Goal: Task Accomplishment & Management: Manage account settings

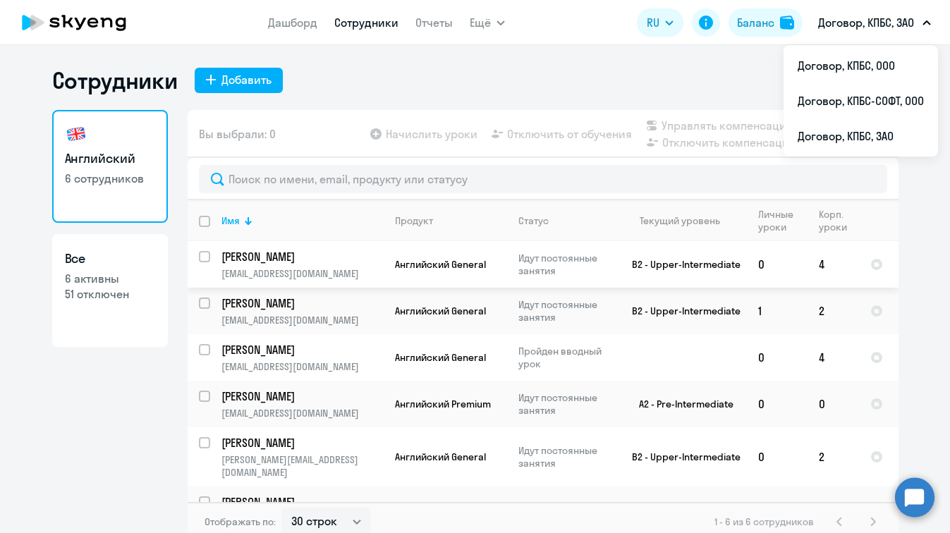
select select "30"
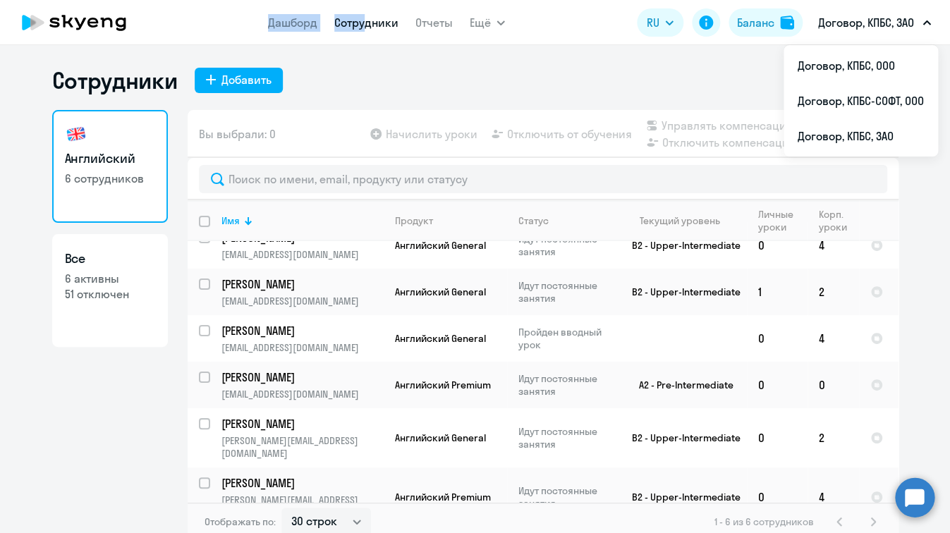
click at [371, 17] on link "Сотрудники" at bounding box center [366, 23] width 64 height 14
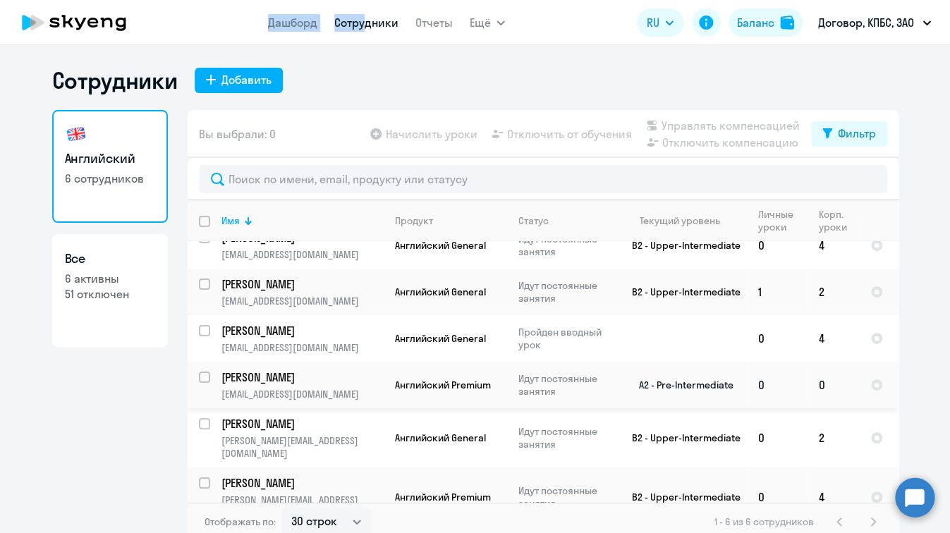
scroll to position [8, 0]
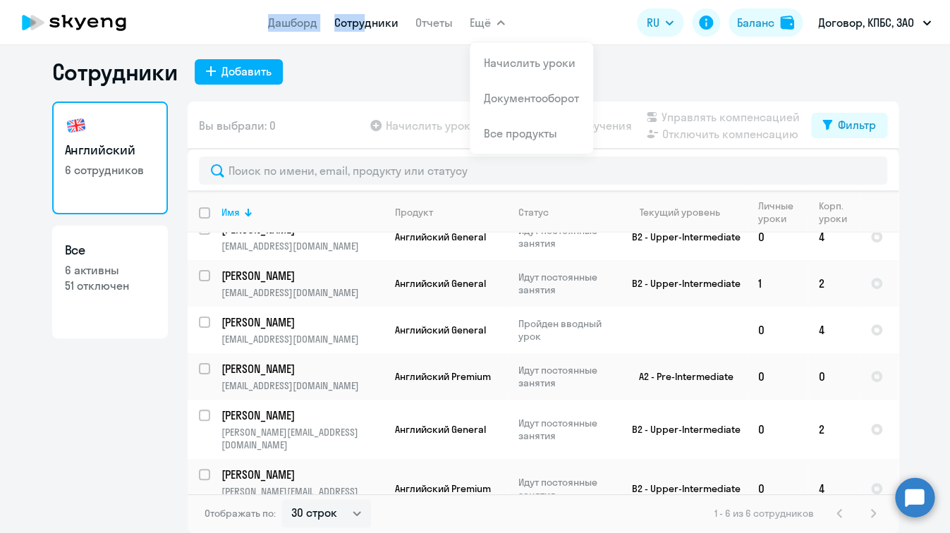
click at [489, 22] on span "Ещё" at bounding box center [479, 22] width 21 height 17
click at [509, 66] on link "Начислить уроки" at bounding box center [530, 63] width 92 height 14
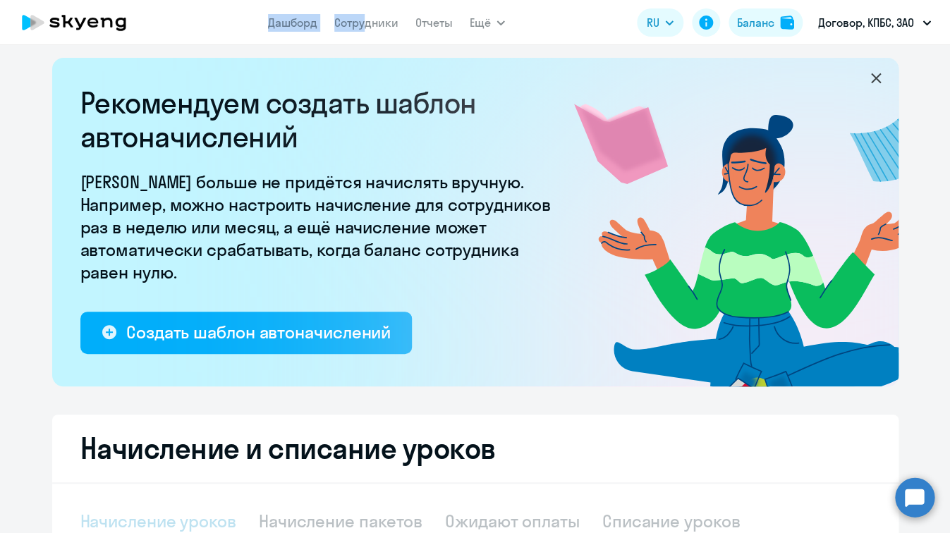
select select "10"
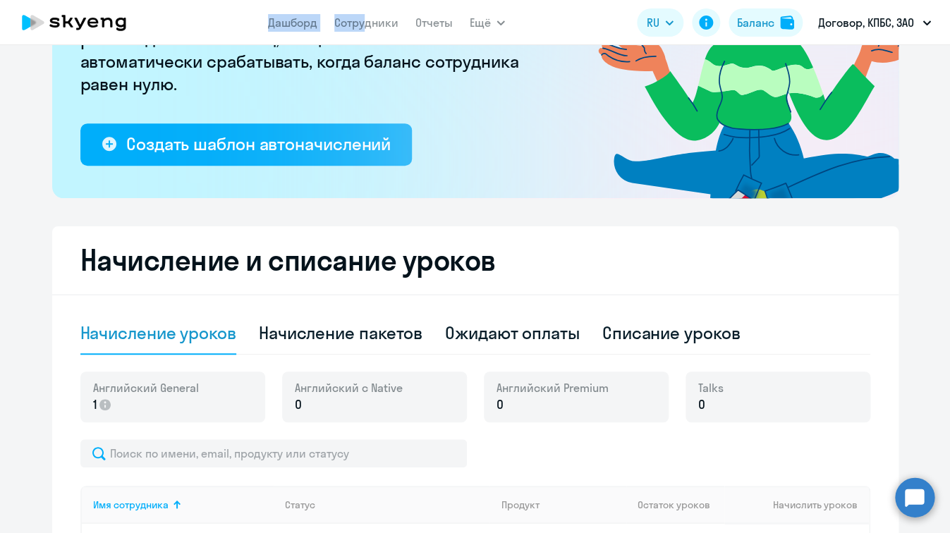
scroll to position [212, 0]
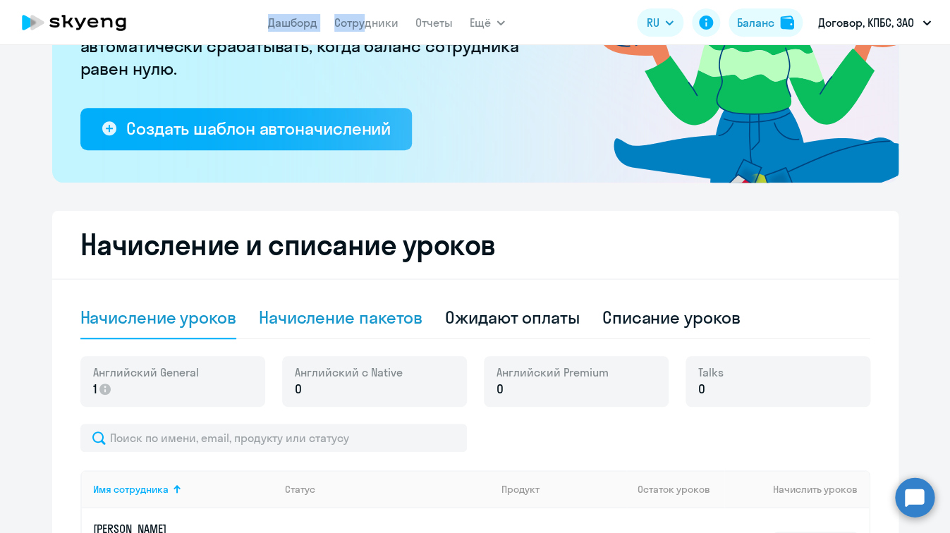
click at [366, 331] on div "Начисление пакетов" at bounding box center [341, 318] width 164 height 42
select select "10"
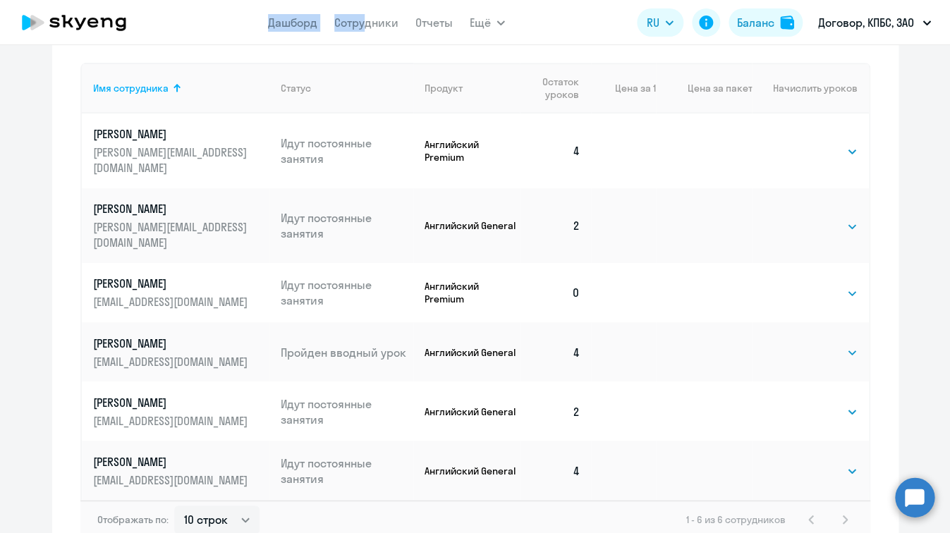
scroll to position [684, 0]
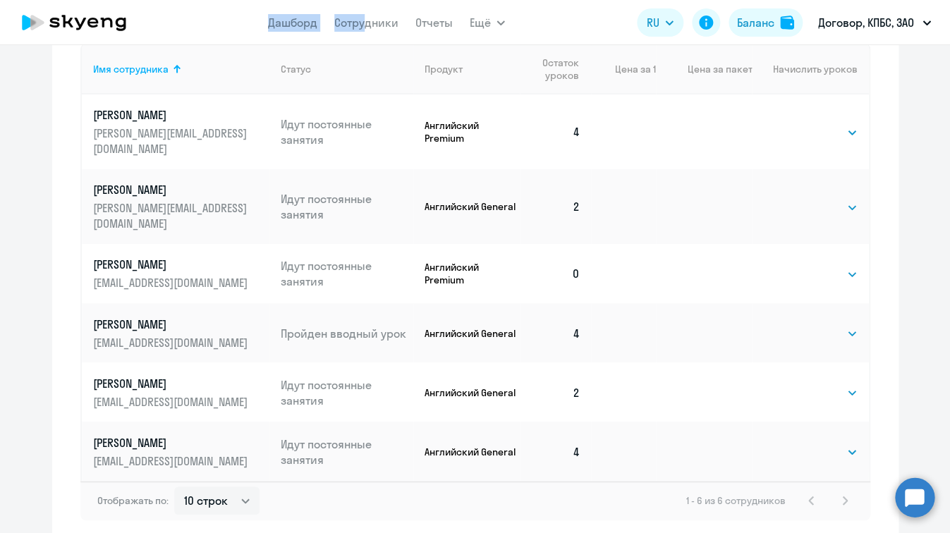
click at [816, 244] on td "Выбрать 4 8 16 32 64 96 128 Выбрать" at bounding box center [809, 273] width 116 height 59
select select "4"
click option "4" at bounding box center [0, 0] width 0 height 0
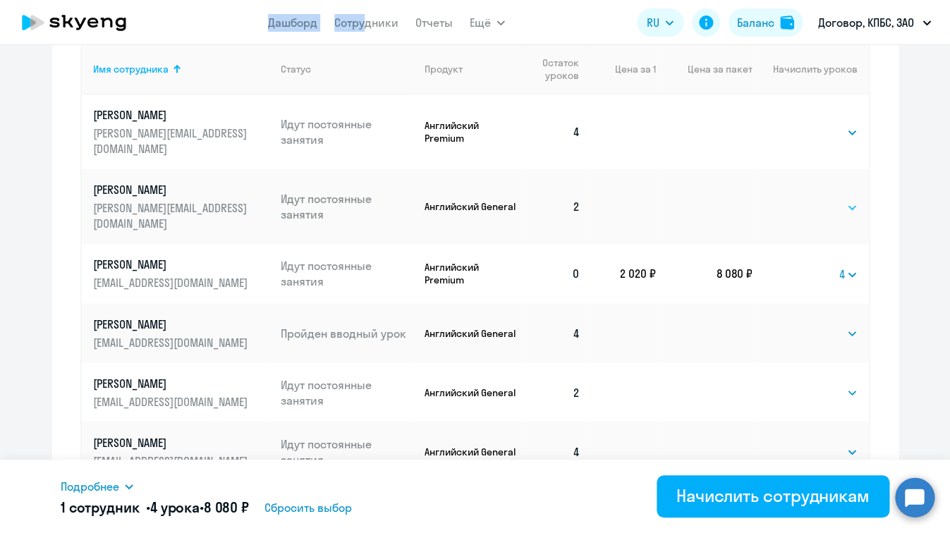
select select "4"
click option "4" at bounding box center [0, 0] width 0 height 0
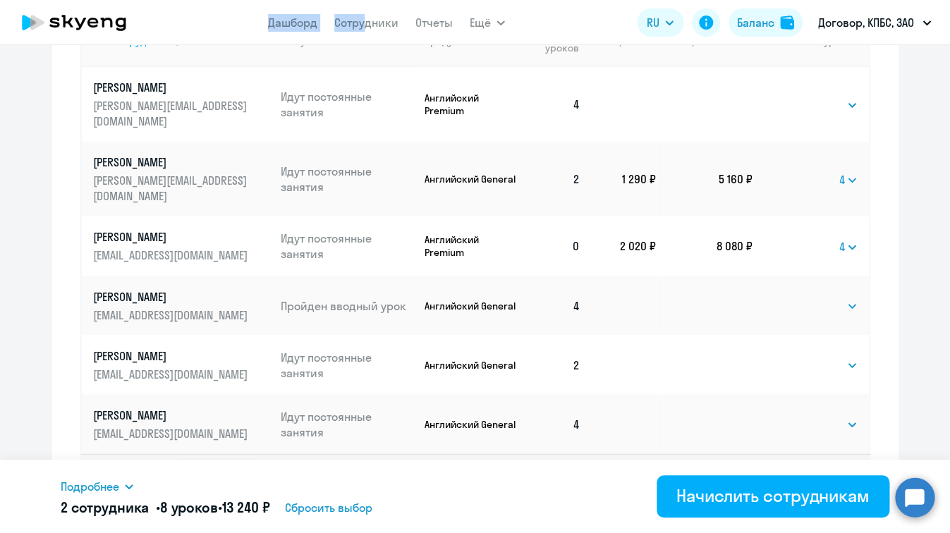
scroll to position [720, 0]
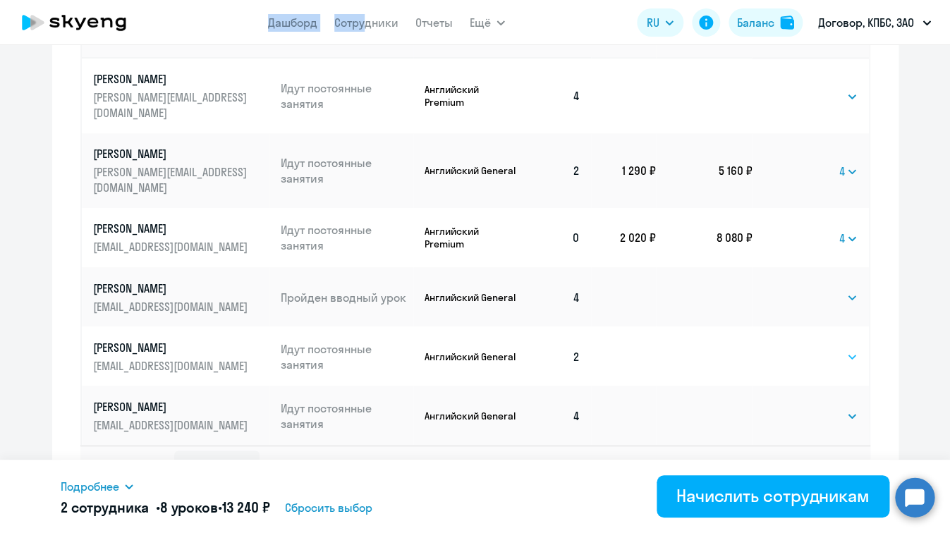
select select "4"
click option "4" at bounding box center [0, 0] width 0 height 0
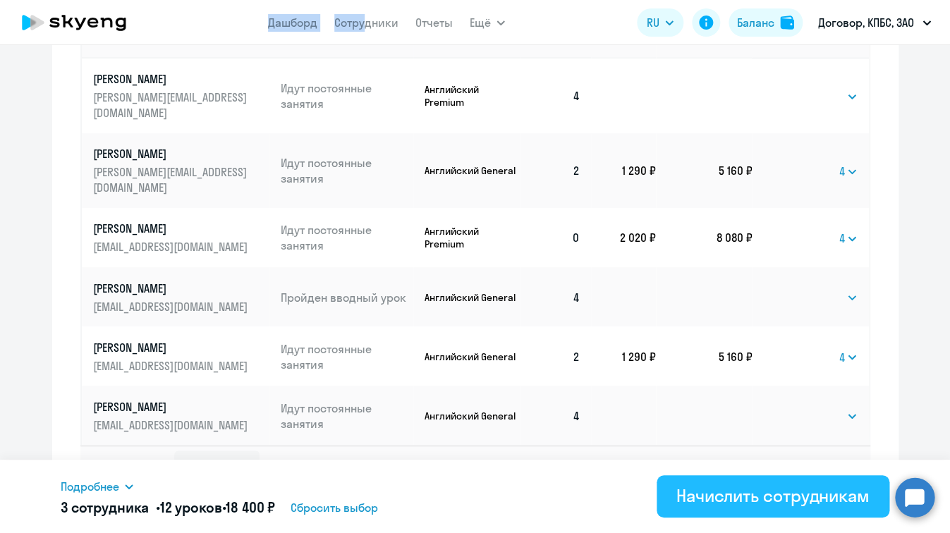
click at [788, 496] on div "Начислить сотрудникам" at bounding box center [772, 495] width 193 height 23
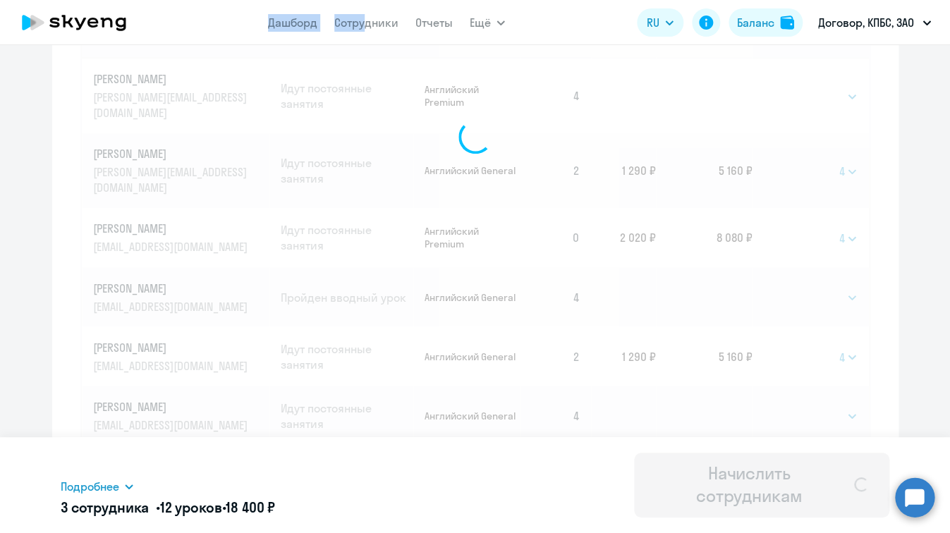
select select
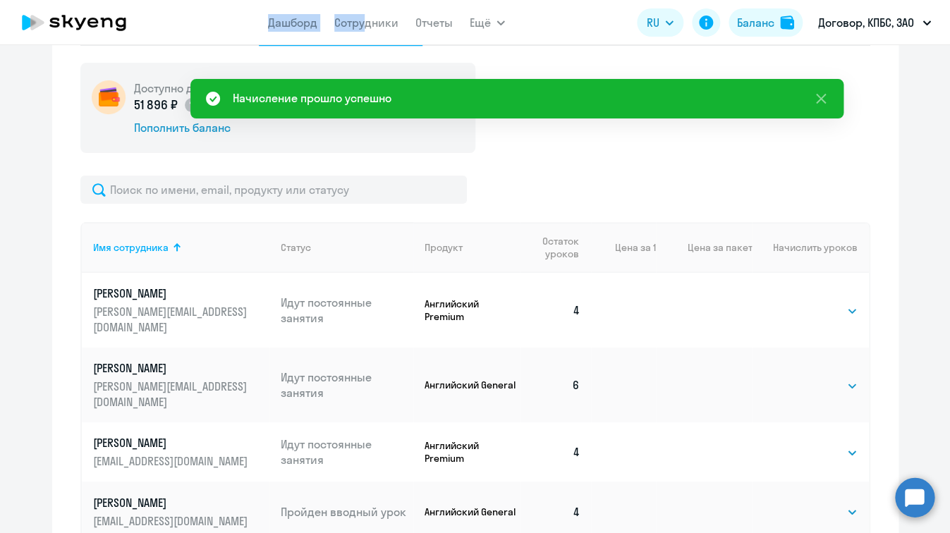
scroll to position [362, 0]
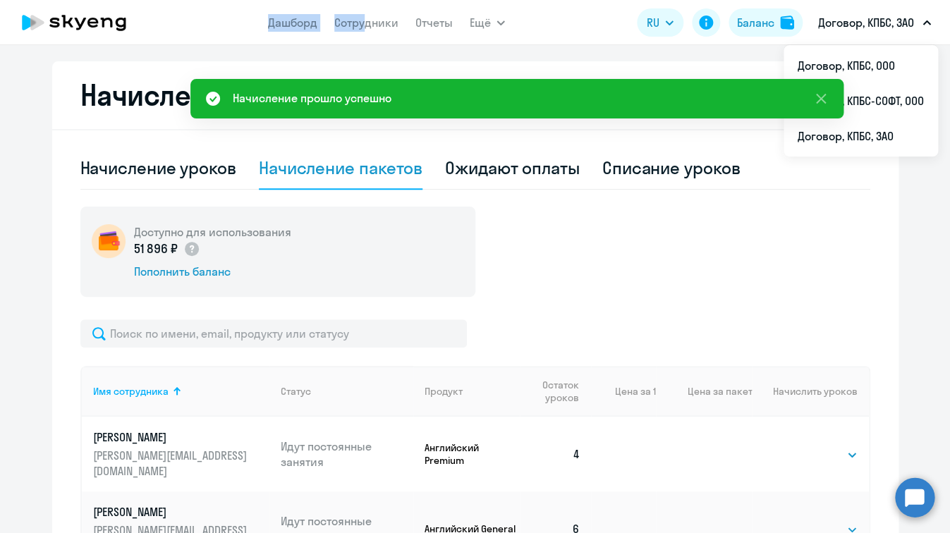
click at [850, 19] on p "Договор, КПБС, ЗАО" at bounding box center [866, 22] width 96 height 17
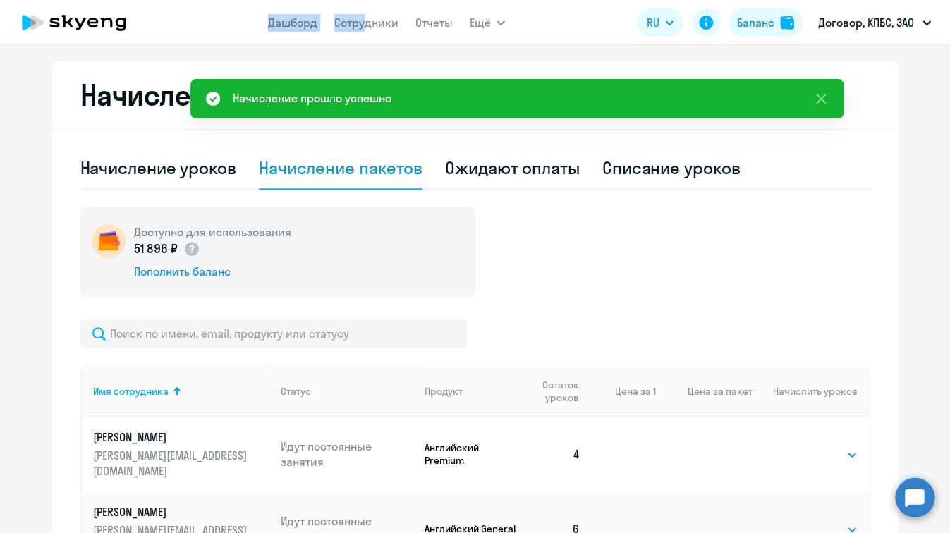
click at [856, 25] on p "Договор, КПБС, ЗАО" at bounding box center [866, 22] width 96 height 17
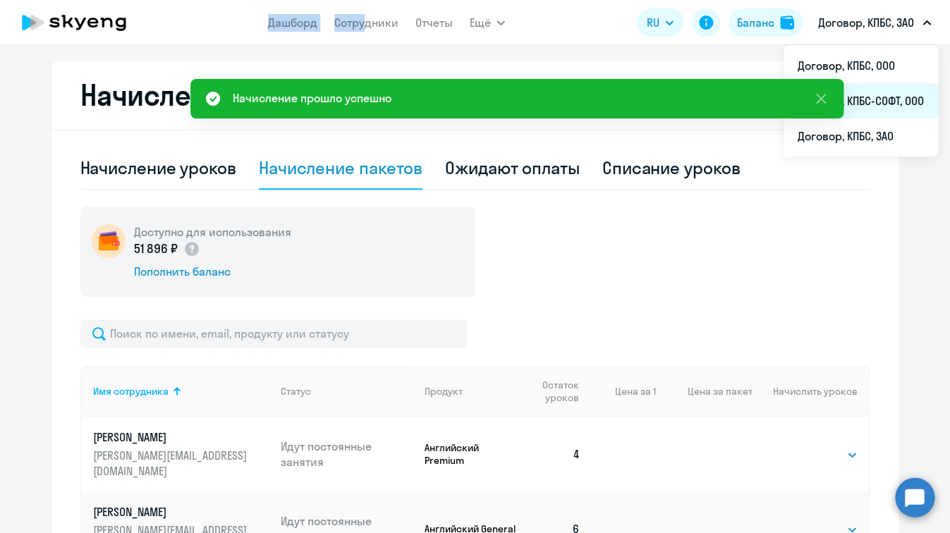
click at [878, 98] on li "Договор, КПБС-СОФТ, ООО" at bounding box center [860, 100] width 154 height 35
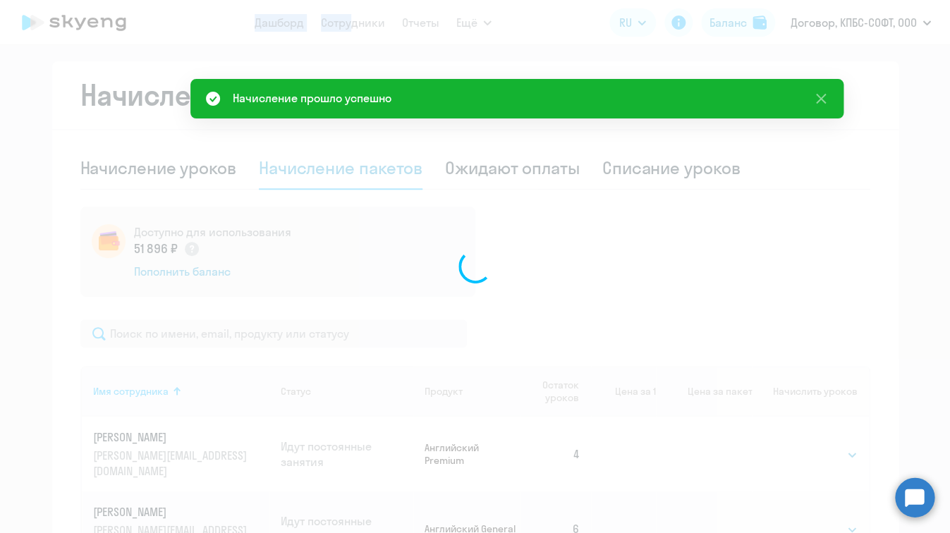
scroll to position [362, 0]
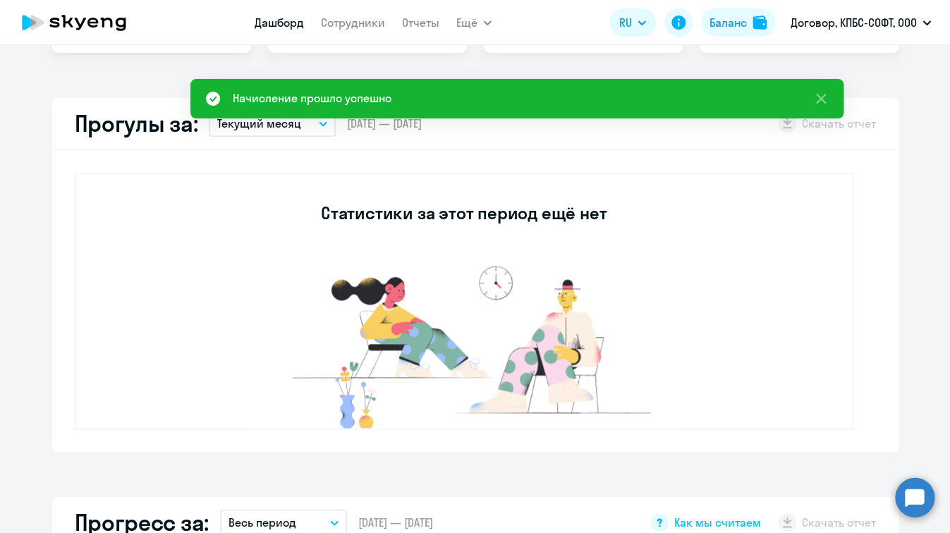
select select "30"
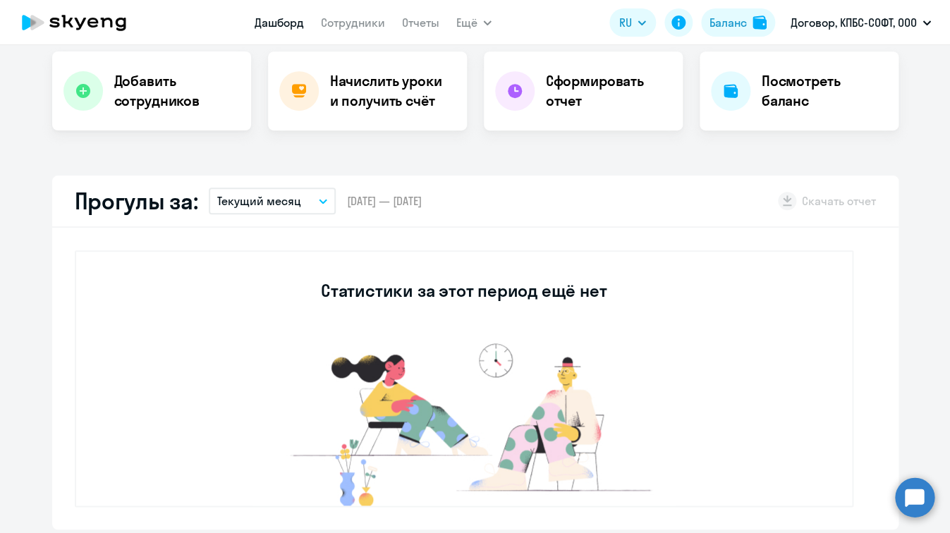
scroll to position [242, 0]
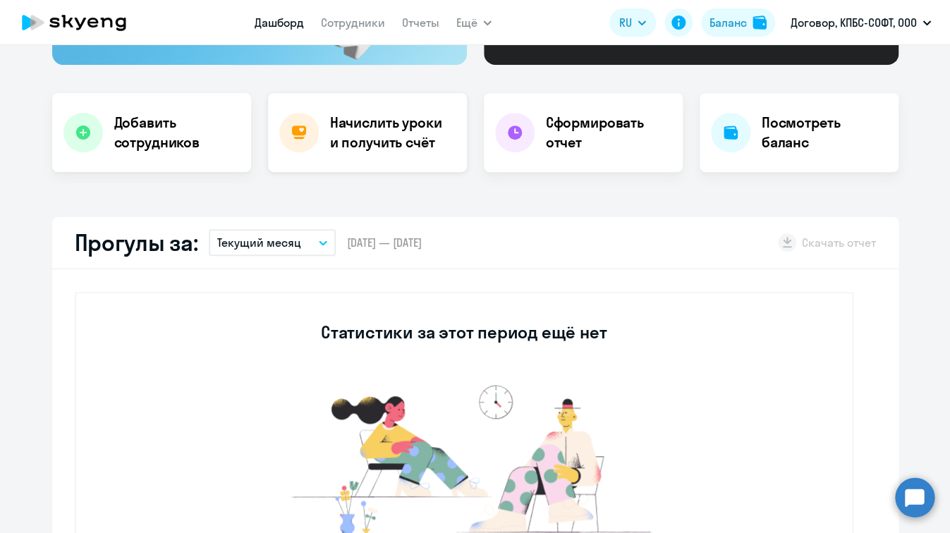
click at [370, 121] on h4 "Начислить уроки и получить счёт" at bounding box center [391, 132] width 123 height 39
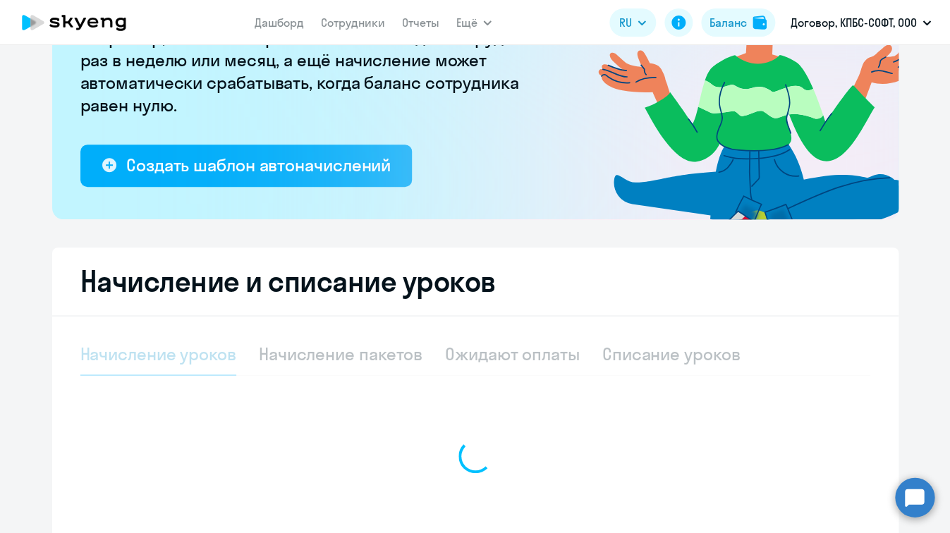
select select "10"
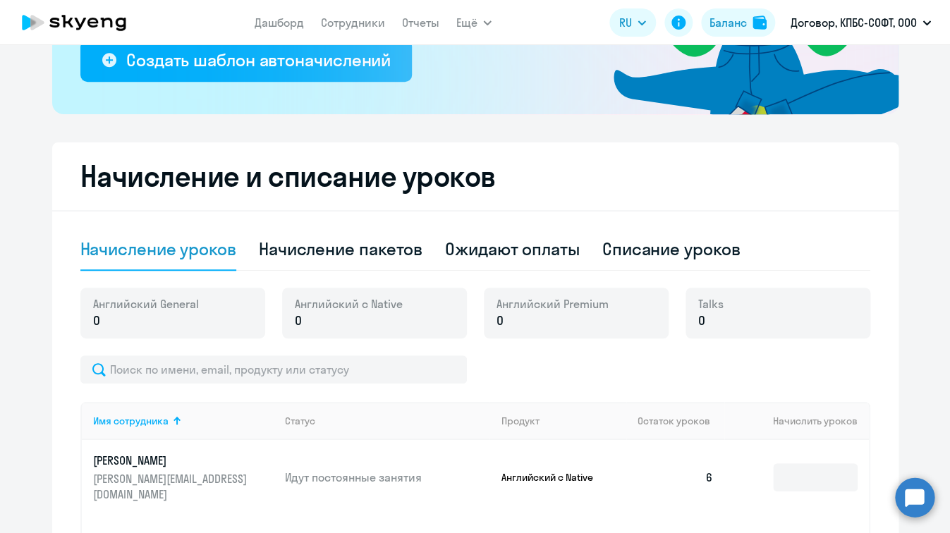
scroll to position [244, 0]
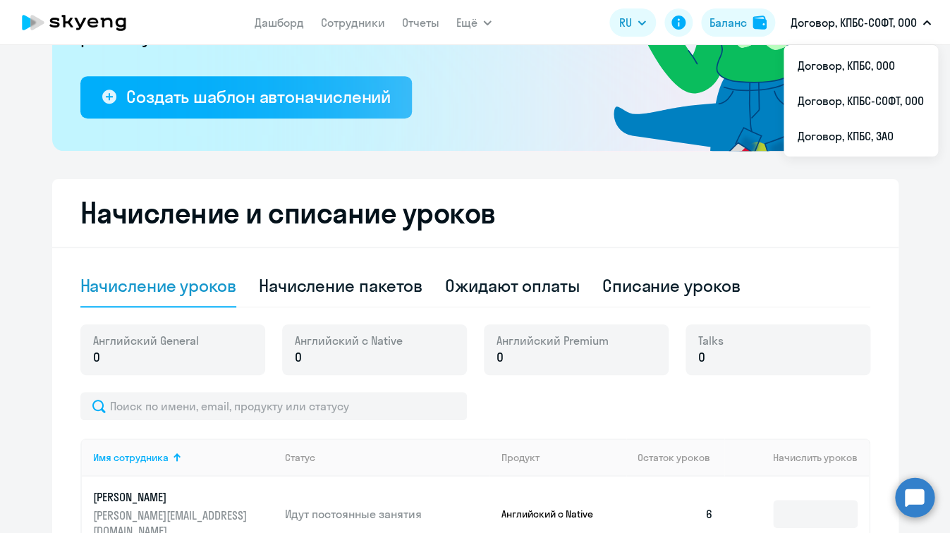
click at [919, 9] on button "Договор, КПБС-СОФТ, ООО" at bounding box center [860, 23] width 154 height 34
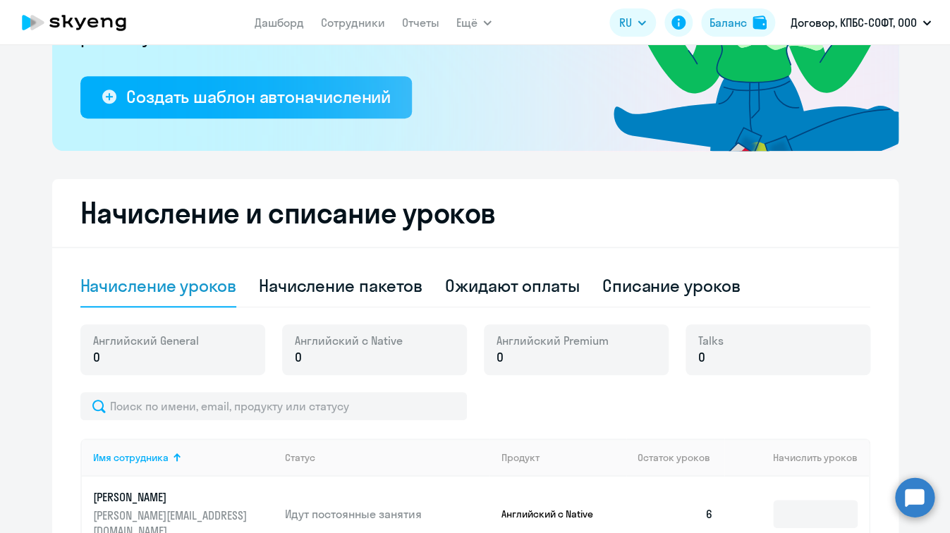
click at [919, 16] on button "Договор, КПБС-СОФТ, ООО" at bounding box center [860, 23] width 154 height 34
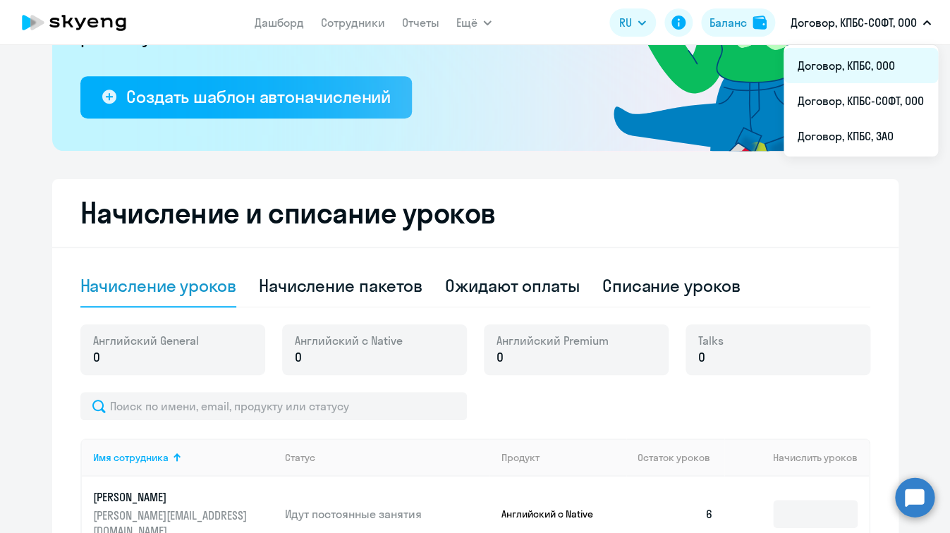
click at [898, 65] on li "Договор, КПБС, ООО" at bounding box center [860, 65] width 154 height 35
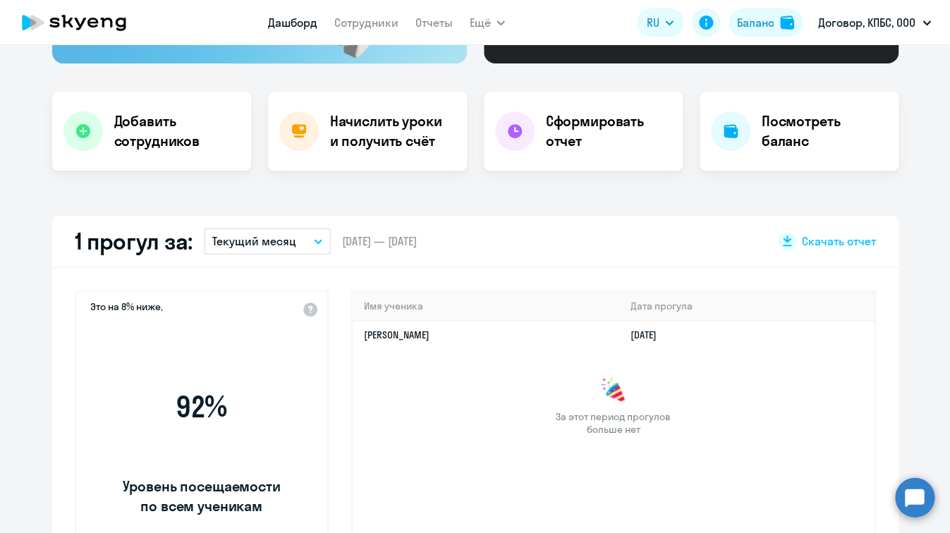
select select "30"
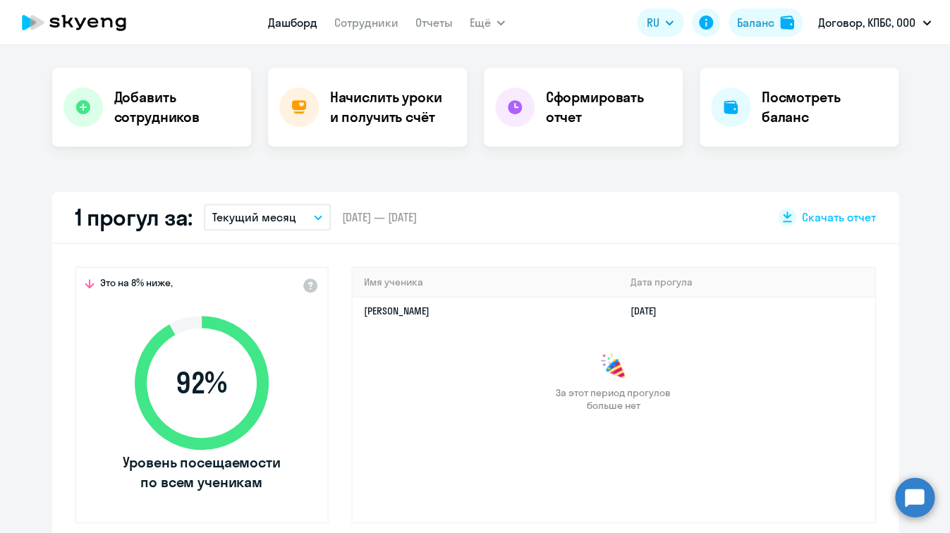
scroll to position [264, 0]
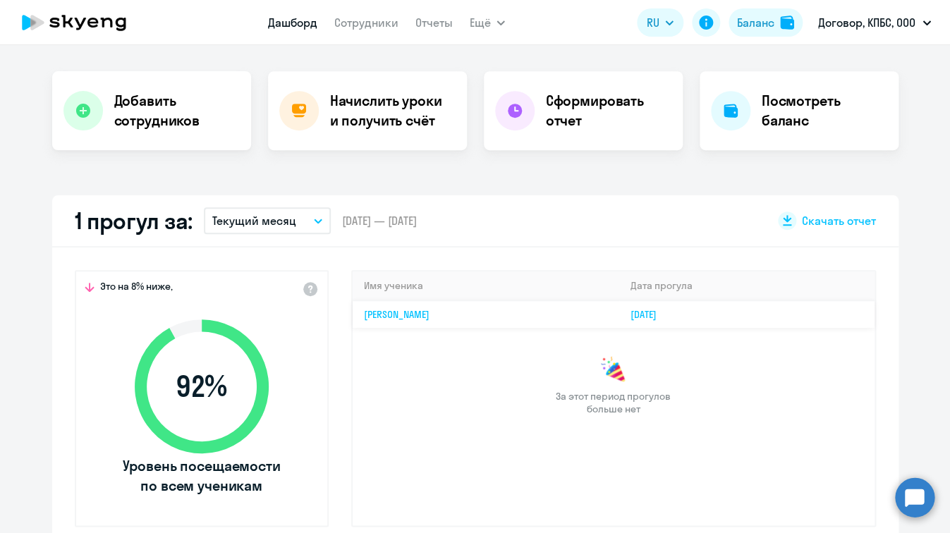
drag, startPoint x: 758, startPoint y: 310, endPoint x: 523, endPoint y: 318, distance: 235.6
click at [523, 317] on tr "Дарья Большакова 24.08.2025" at bounding box center [613, 313] width 522 height 27
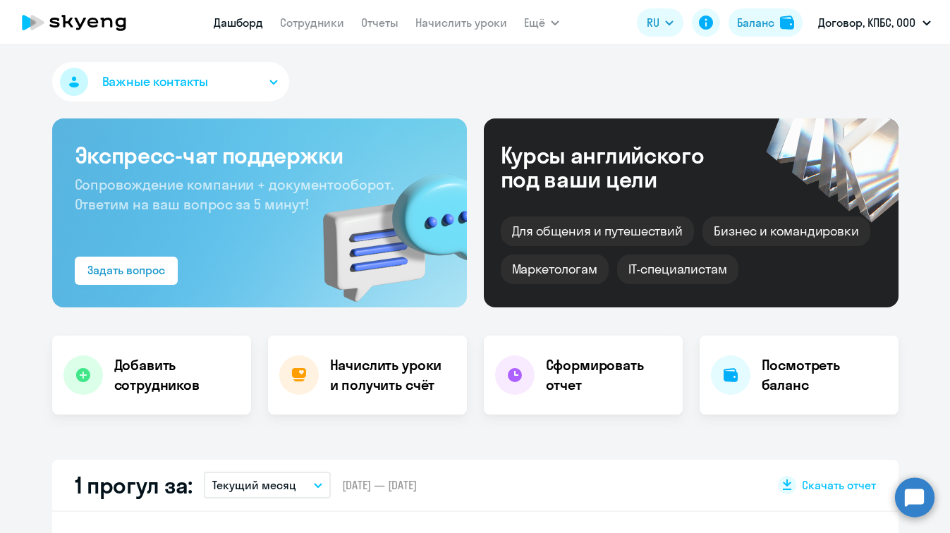
select select "30"
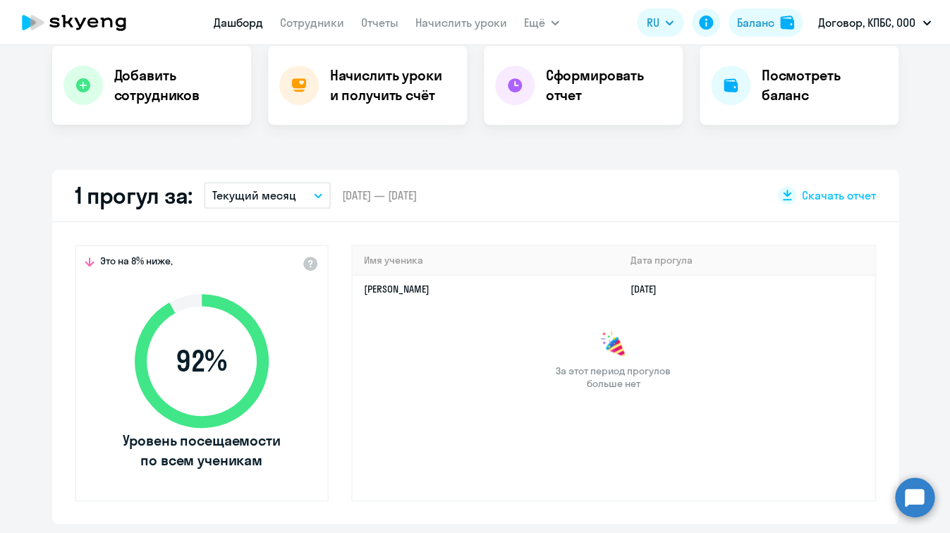
scroll to position [289, 0]
drag, startPoint x: 472, startPoint y: 294, endPoint x: 355, endPoint y: 296, distance: 117.0
click at [355, 296] on td "[PERSON_NAME]" at bounding box center [485, 289] width 267 height 27
select select "english"
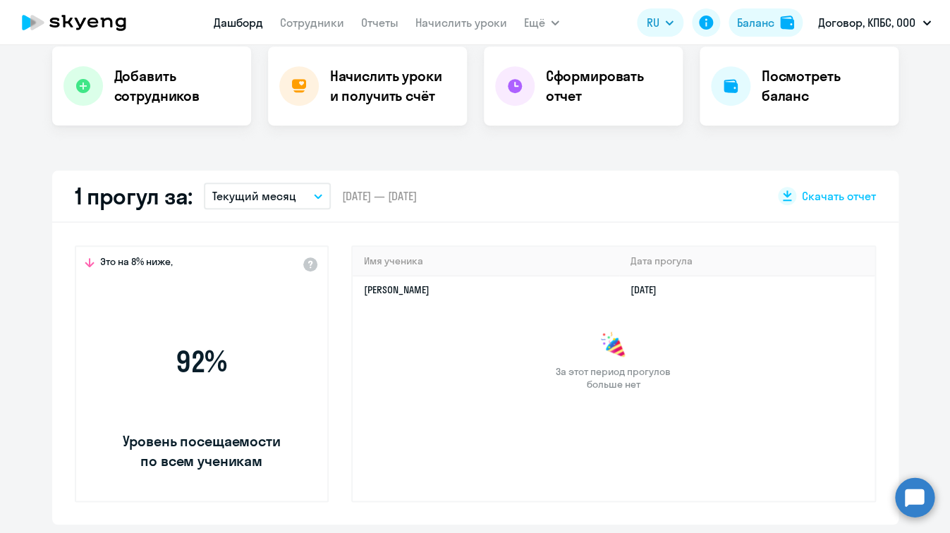
select select "30"
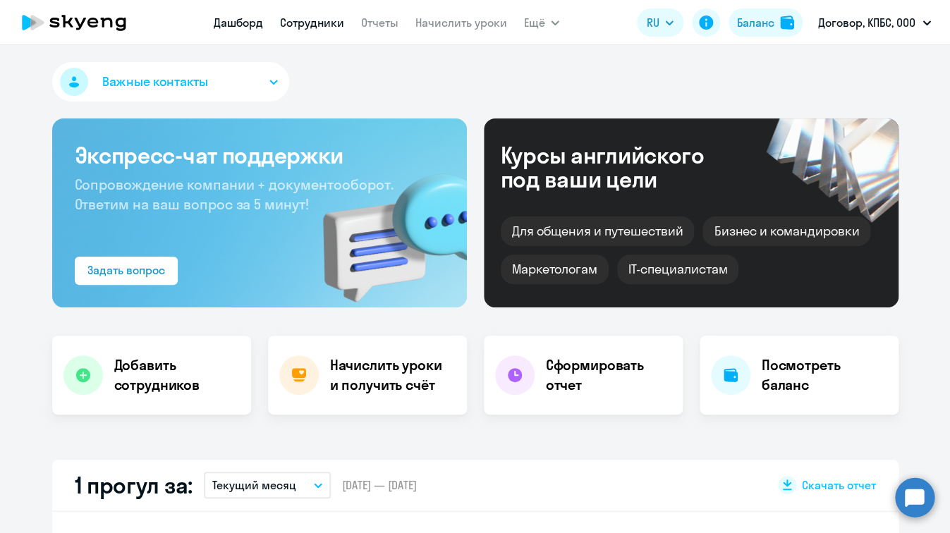
click at [321, 17] on link "Сотрудники" at bounding box center [312, 23] width 64 height 14
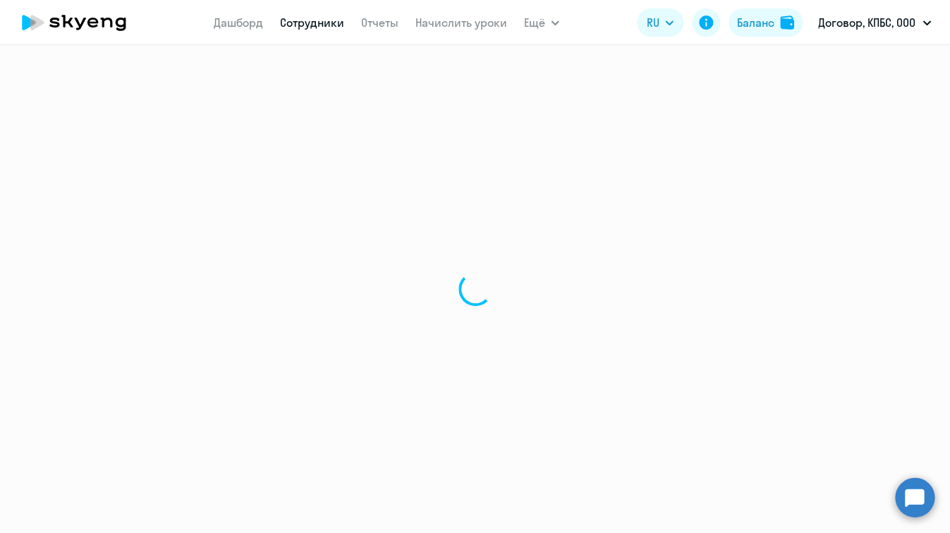
select select "30"
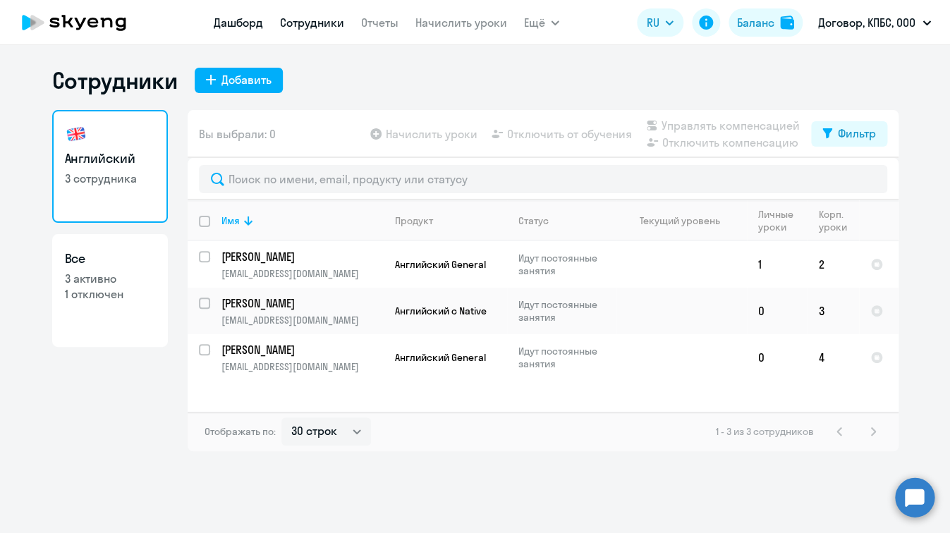
click at [237, 23] on link "Дашборд" at bounding box center [238, 23] width 49 height 14
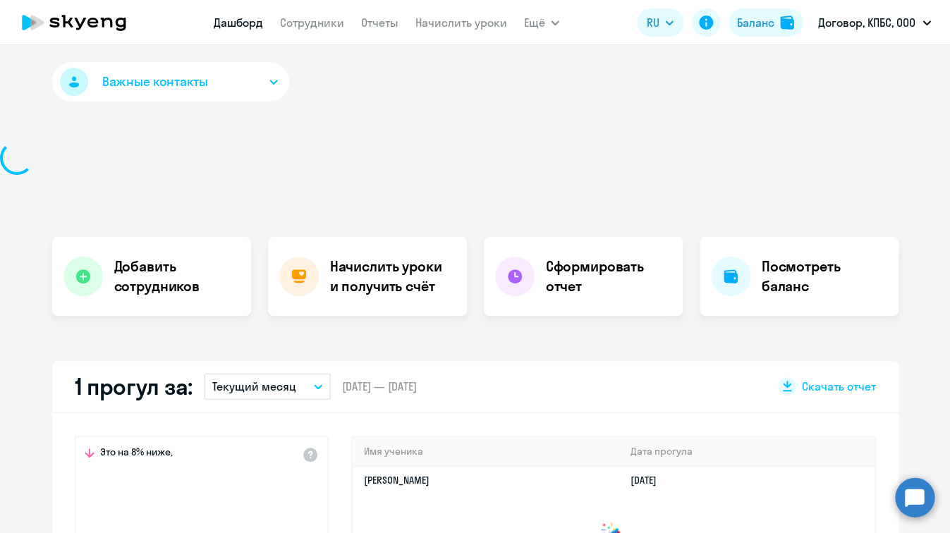
select select "30"
